Goal: Information Seeking & Learning: Learn about a topic

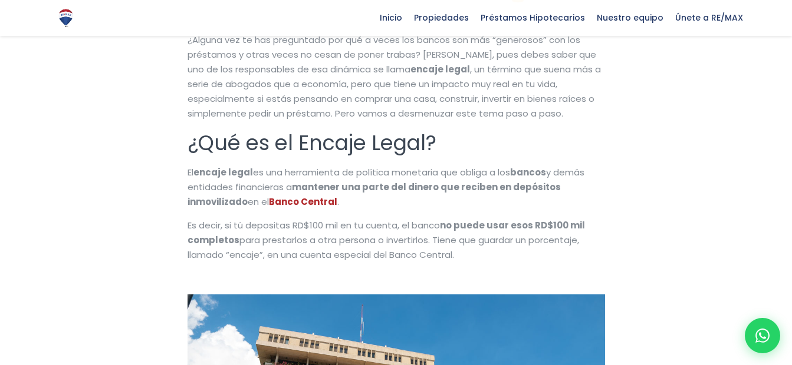
click at [155, 22] on div "Inicio Propiedades Préstamos Hipotecarios Calculadora de préstamos Nuestro equi…" at bounding box center [396, 17] width 705 height 35
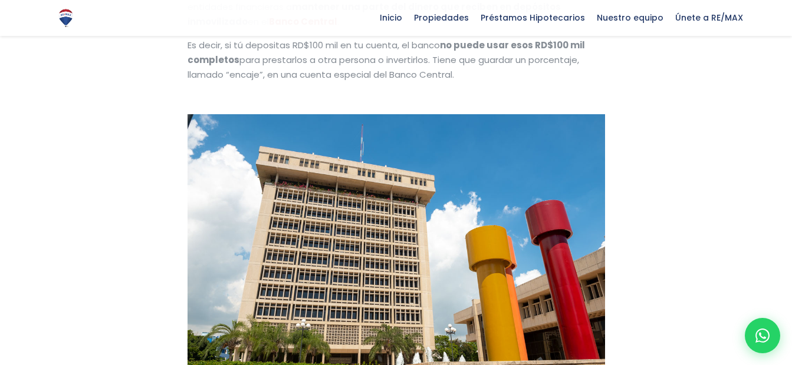
scroll to position [470, 0]
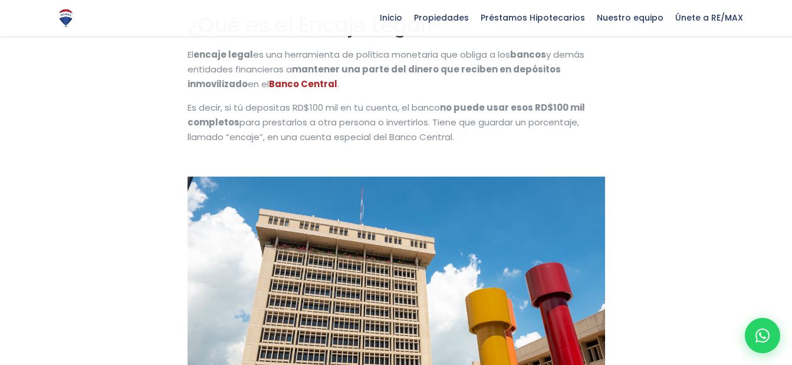
click at [188, 103] on span "Es decir, si tú depositas RD$100 mil en tu cuenta, el banco" at bounding box center [313, 107] width 252 height 12
click at [191, 103] on span "Es decir, si tú depositas RD$100 mil en tu cuenta, el banco" at bounding box center [313, 107] width 252 height 12
drag, startPoint x: 238, startPoint y: 130, endPoint x: 245, endPoint y: 133, distance: 7.9
click at [240, 131] on span "para prestarlos a otra persona o invertirlos. Tiene que guardar un porcentaje, …" at bounding box center [382, 129] width 391 height 27
click at [249, 137] on span "para prestarlos a otra persona o invertirlos. Tiene que guardar un porcentaje, …" at bounding box center [382, 129] width 391 height 27
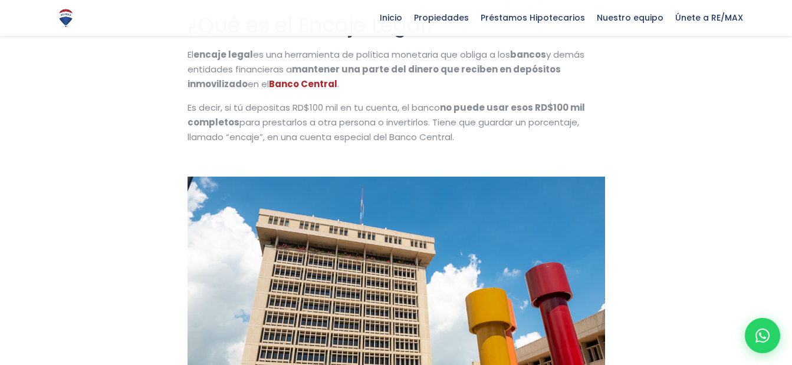
click at [247, 137] on span "para prestarlos a otra persona o invertirlos. Tiene que guardar un porcentaje, …" at bounding box center [382, 129] width 391 height 27
click at [188, 108] on span "Es decir, si tú depositas RD$100 mil en tu cuenta, el banco" at bounding box center [313, 107] width 252 height 12
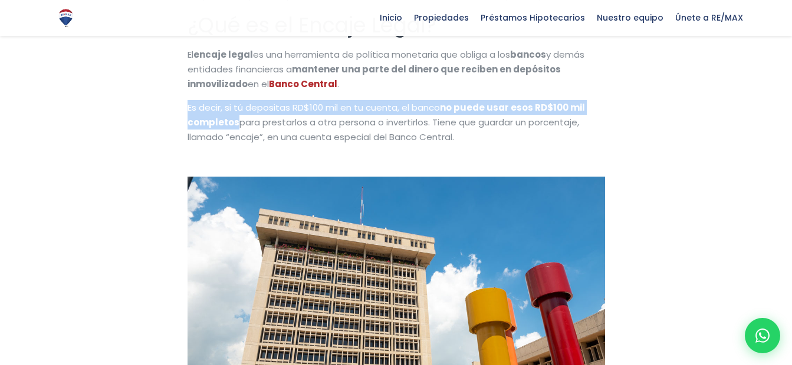
drag, startPoint x: 188, startPoint y: 108, endPoint x: 219, endPoint y: 115, distance: 31.9
click at [219, 115] on p "Es decir, si tú depositas RD$100 mil en tu cuenta, el banco no puede usar esos …" at bounding box center [395, 122] width 417 height 44
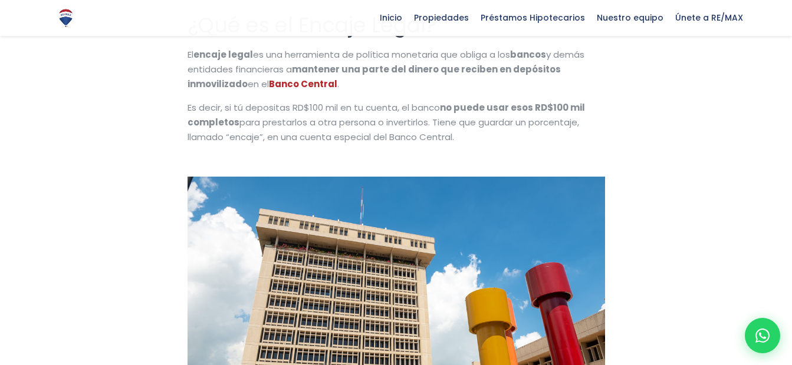
click at [452, 140] on span "para prestarlos a otra persona o invertirlos. Tiene que guardar un porcentaje, …" at bounding box center [382, 129] width 391 height 27
drag, startPoint x: 454, startPoint y: 137, endPoint x: 384, endPoint y: 138, distance: 70.2
click at [400, 138] on span "para prestarlos a otra persona o invertirlos. Tiene que guardar un porcentaje, …" at bounding box center [382, 129] width 391 height 27
click at [189, 106] on span "Es decir, si tú depositas RD$100 mil en tu cuenta, el banco" at bounding box center [313, 107] width 252 height 12
drag, startPoint x: 207, startPoint y: 110, endPoint x: 226, endPoint y: 117, distance: 20.4
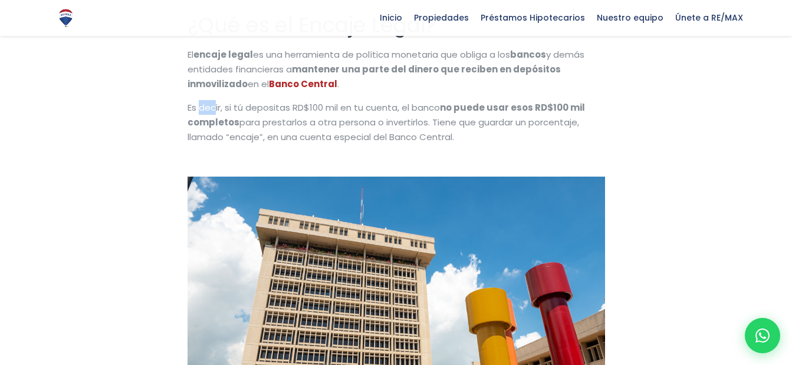
click at [223, 117] on p "Es decir, si tú depositas RD$100 mil en tu cuenta, el banco no puede usar esos …" at bounding box center [395, 122] width 417 height 44
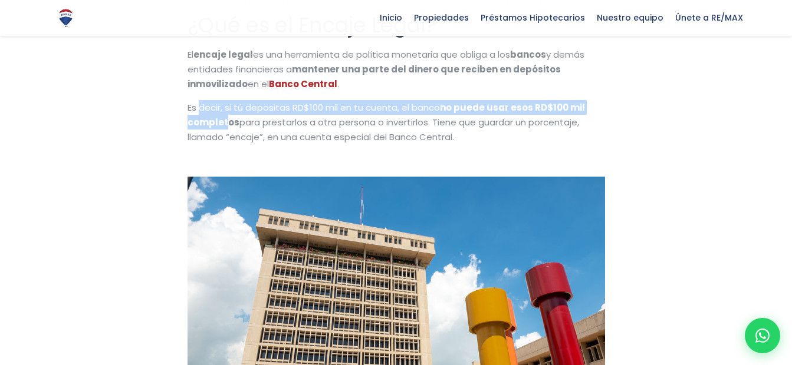
drag, startPoint x: 226, startPoint y: 117, endPoint x: 236, endPoint y: 121, distance: 11.4
click at [232, 120] on b "no puede usar esos RD$100 mil completos" at bounding box center [385, 114] width 397 height 27
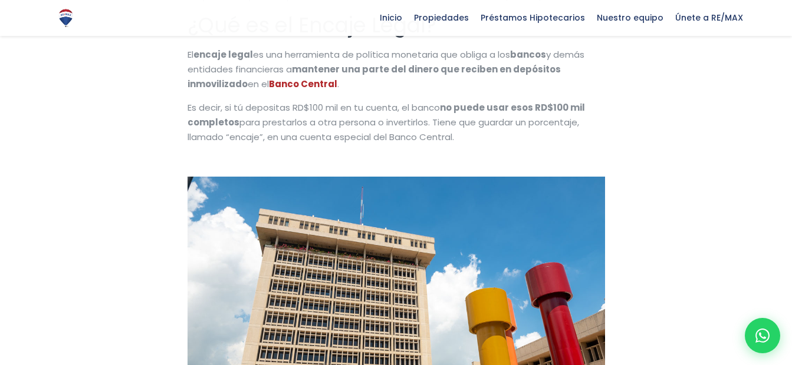
click at [275, 129] on p "Es decir, si tú depositas RD$100 mil en tu cuenta, el banco no puede usar esos …" at bounding box center [395, 122] width 417 height 44
click at [203, 108] on span "Es decir, si tú depositas RD$100 mil en tu cuenta, el banco" at bounding box center [313, 107] width 252 height 12
drag, startPoint x: 216, startPoint y: 110, endPoint x: 421, endPoint y: 146, distance: 208.2
click at [403, 142] on span "para prestarlos a otra persona o invertirlos. Tiene que guardar un porcentaje, …" at bounding box center [382, 129] width 391 height 27
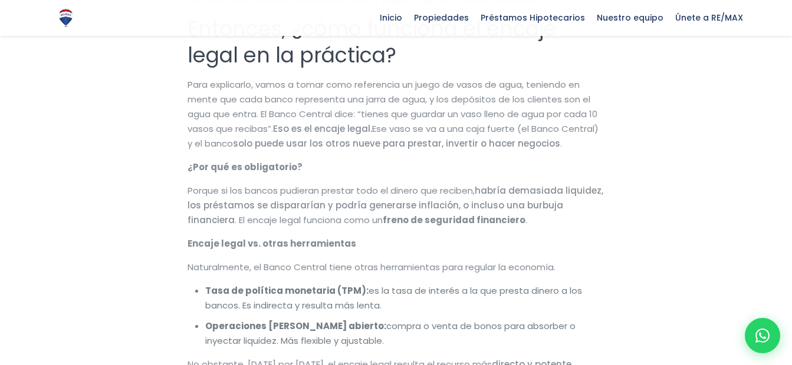
scroll to position [1296, 0]
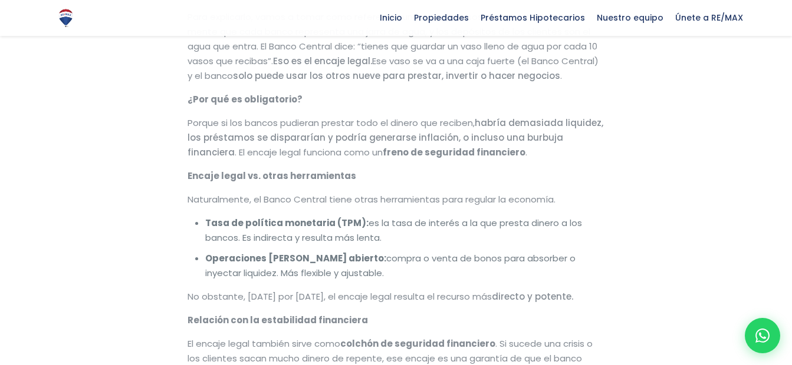
click at [327, 5] on div "Inicio Propiedades Préstamos Hipotecarios Calculadora de préstamos Nuestro equi…" at bounding box center [396, 17] width 705 height 35
